Goal: Task Accomplishment & Management: Manage account settings

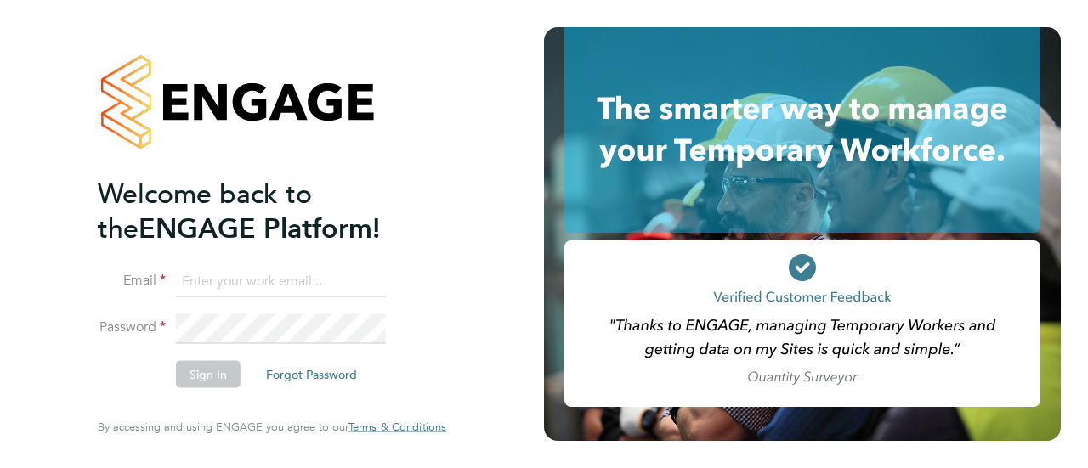
type input "[PERSON_NAME][EMAIL_ADDRESS][DOMAIN_NAME]"
click at [192, 378] on button "Sign In" at bounding box center [208, 374] width 65 height 27
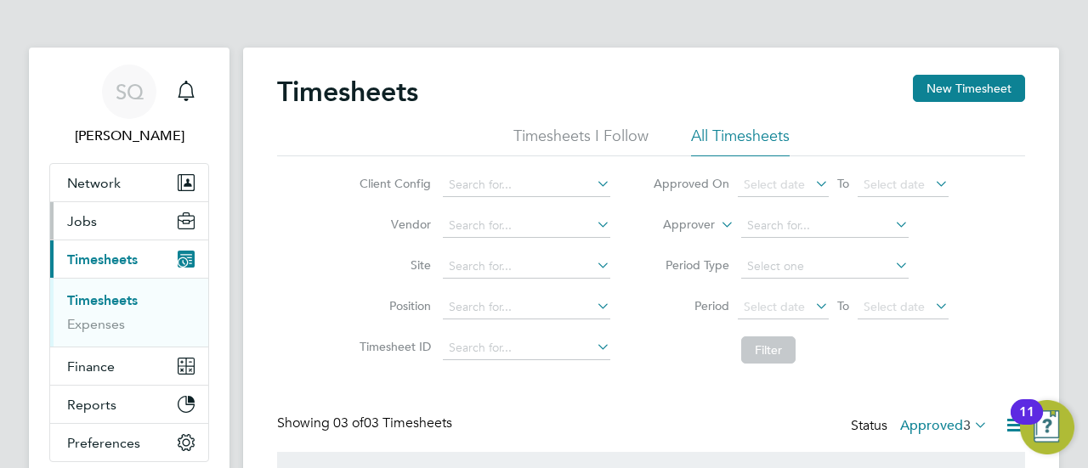
click at [90, 224] on span "Jobs" at bounding box center [82, 221] width 30 height 16
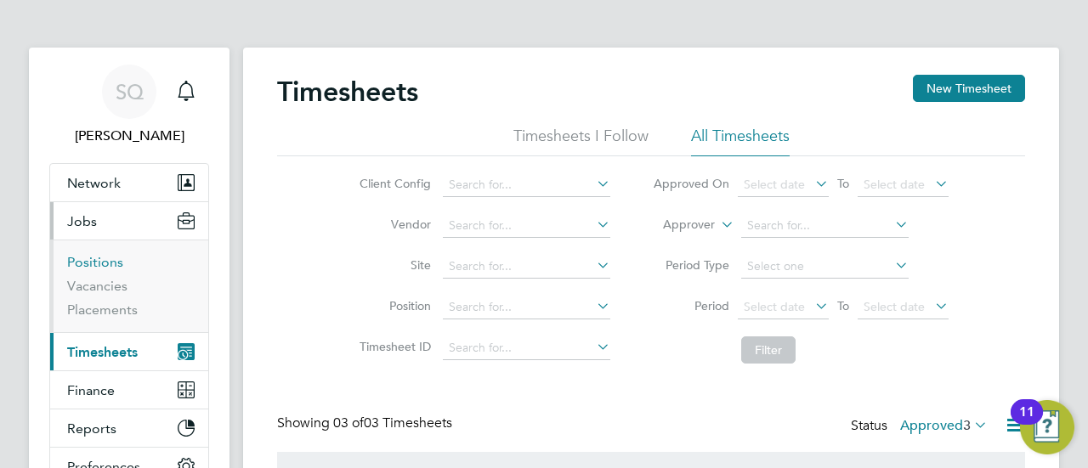
click at [82, 266] on link "Positions" at bounding box center [95, 262] width 56 height 16
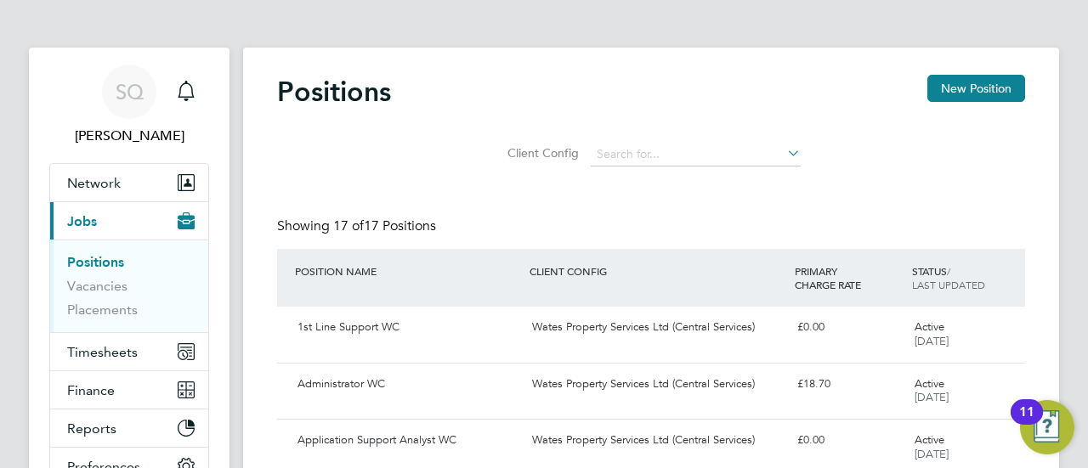
click at [81, 295] on li "Vacancies" at bounding box center [131, 290] width 128 height 24
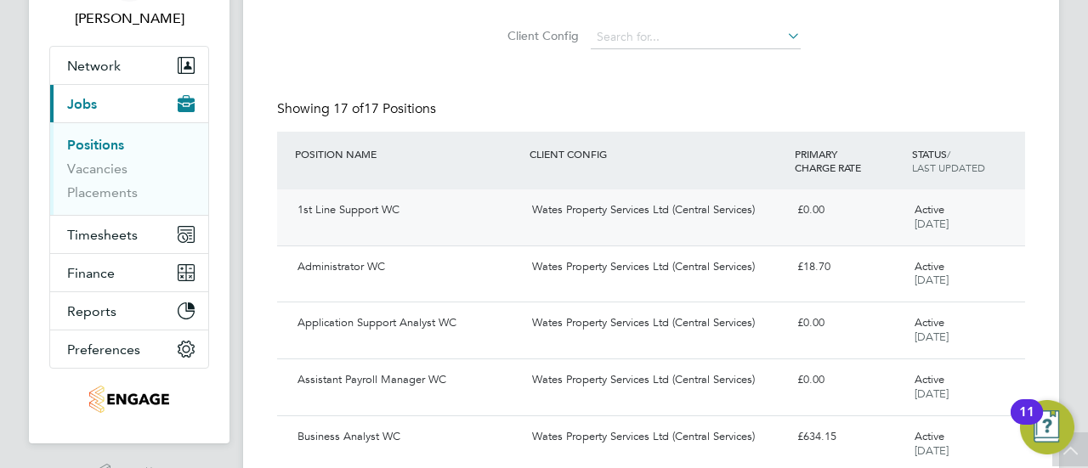
scroll to position [114, 0]
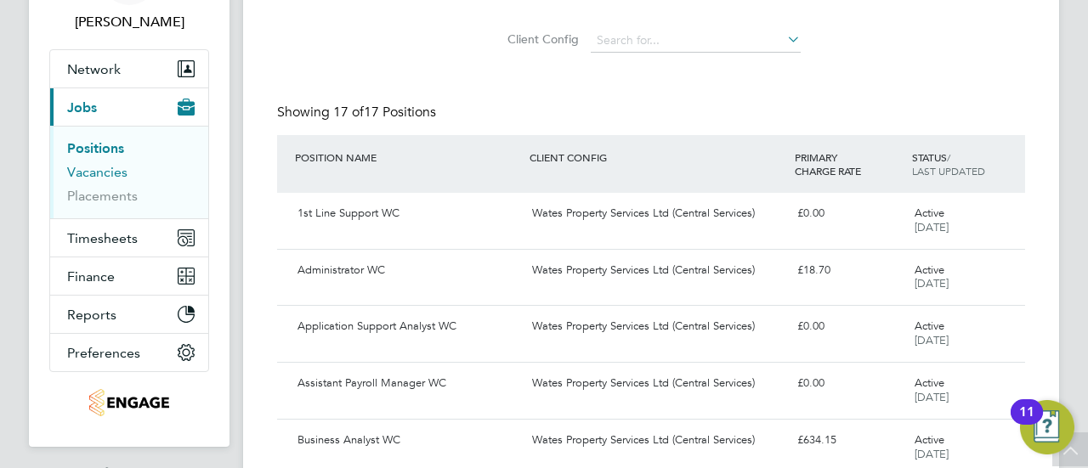
click at [85, 173] on link "Vacancies" at bounding box center [97, 172] width 60 height 16
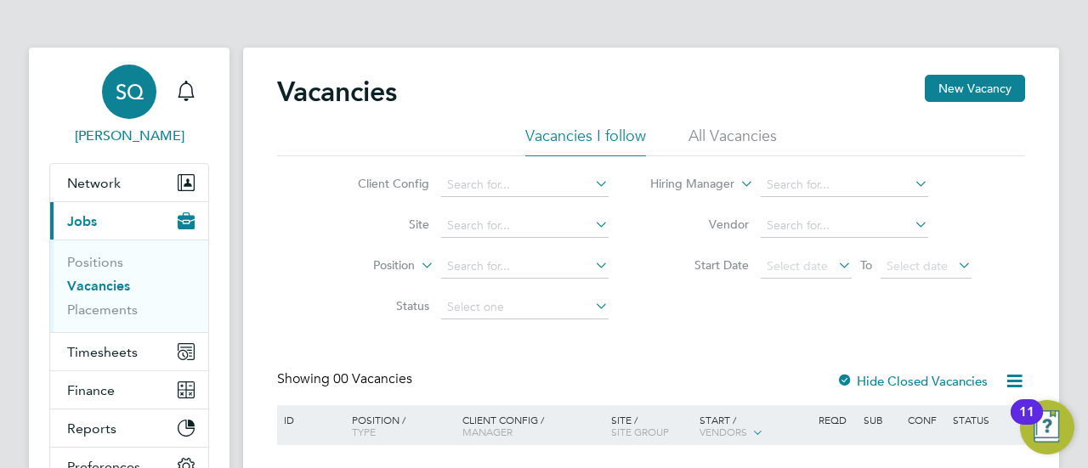
click at [146, 98] on div "SQ" at bounding box center [129, 92] width 54 height 54
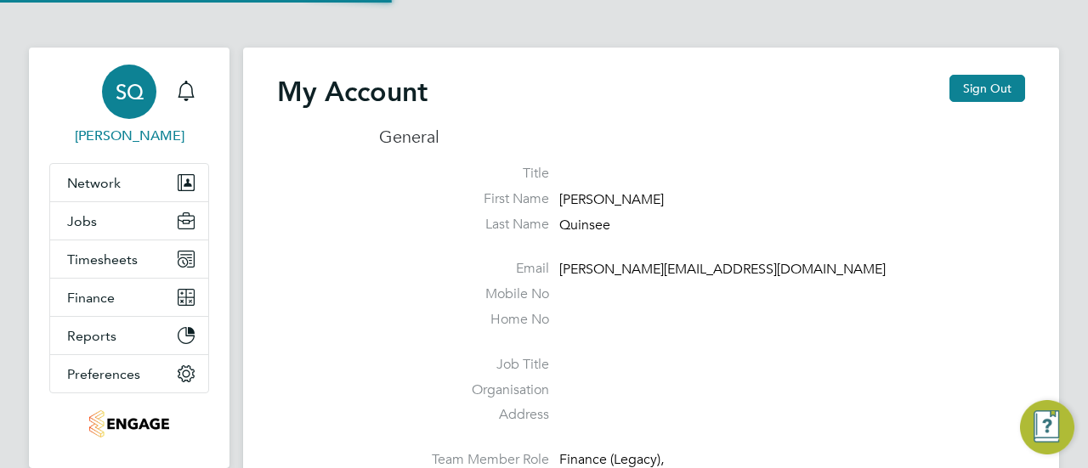
type input "[PERSON_NAME][EMAIL_ADDRESS][DOMAIN_NAME]"
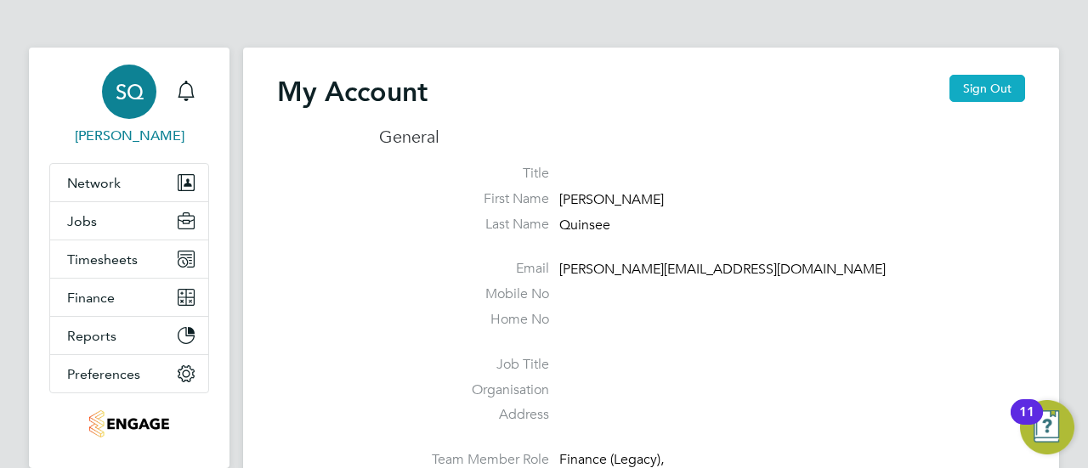
click at [968, 84] on button "Sign Out" at bounding box center [988, 88] width 76 height 27
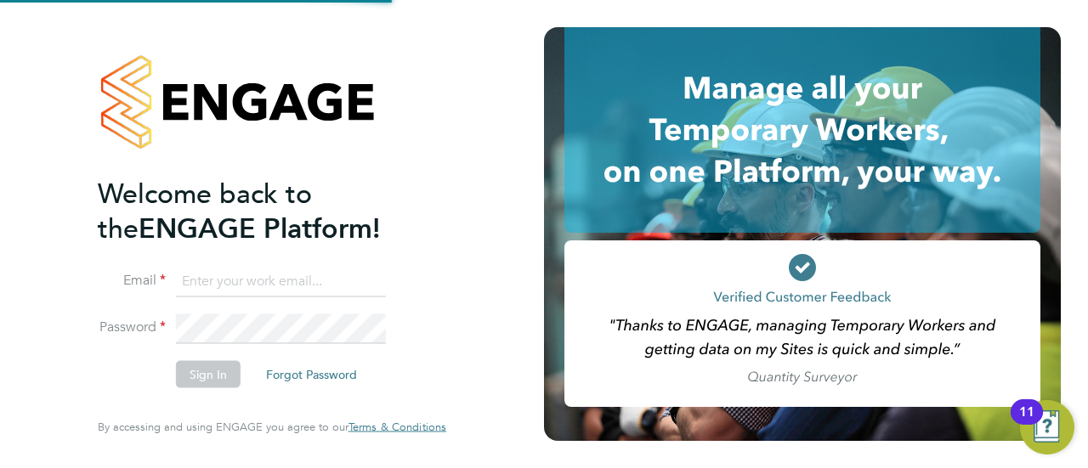
type input "[PERSON_NAME][EMAIL_ADDRESS][DOMAIN_NAME]"
